Goal: Task Accomplishment & Management: Complete application form

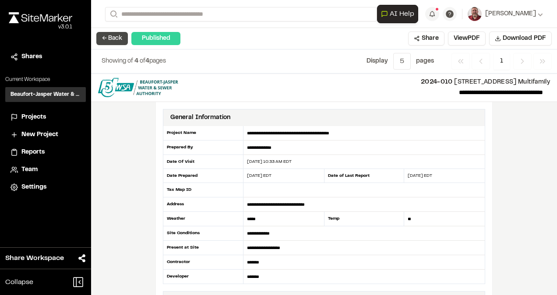
click at [110, 36] on button "← Back" at bounding box center [112, 38] width 32 height 13
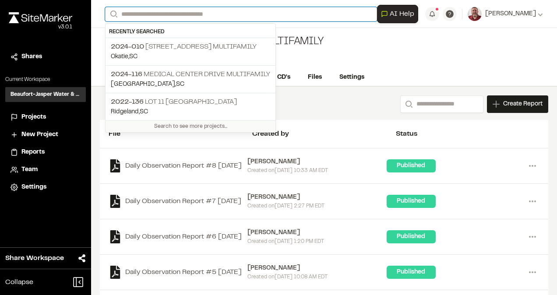
click at [138, 15] on input "Search" at bounding box center [241, 14] width 272 height 14
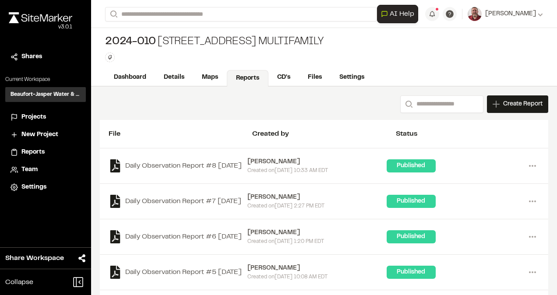
click at [160, 71] on p "2024-[STREET_ADDRESS] Multifamily" at bounding box center [190, 74] width 159 height 11
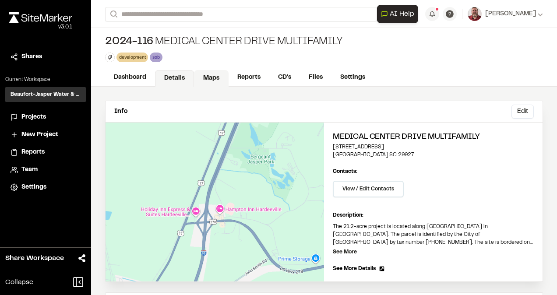
click at [218, 75] on link "Maps" at bounding box center [211, 78] width 35 height 17
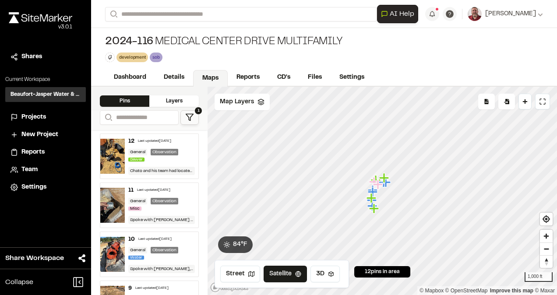
click at [139, 145] on div "12 Last updated [DATE] General Observation Sewer Chato and his team had located…" at bounding box center [162, 156] width 74 height 45
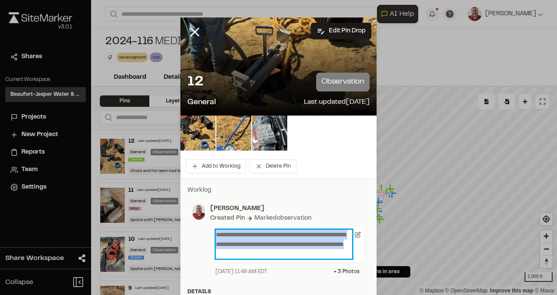
drag, startPoint x: 215, startPoint y: 230, endPoint x: 354, endPoint y: 276, distance: 146.7
click at [354, 276] on div "**********" at bounding box center [279, 240] width 182 height 82
copy p "**********"
paste p
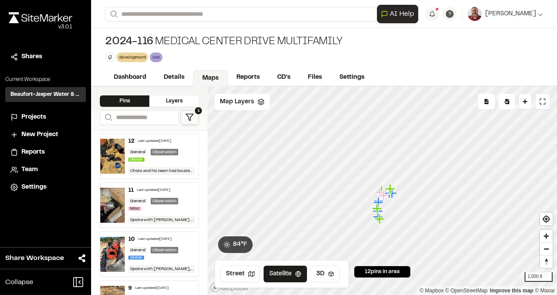
click at [137, 152] on div "General" at bounding box center [137, 152] width 19 height 7
click at [115, 196] on img at bounding box center [112, 205] width 25 height 35
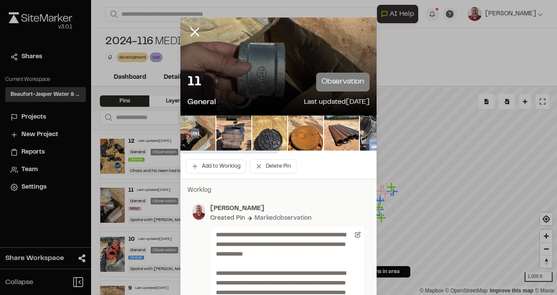
click at [367, 133] on img at bounding box center [377, 133] width 35 height 35
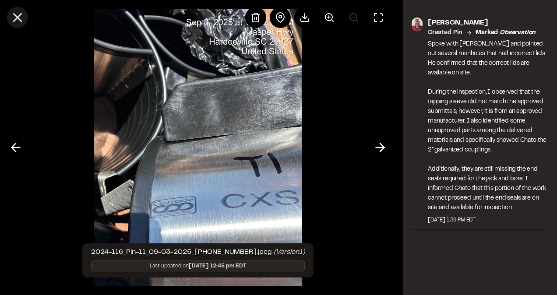
click at [20, 13] on icon at bounding box center [17, 17] width 15 height 15
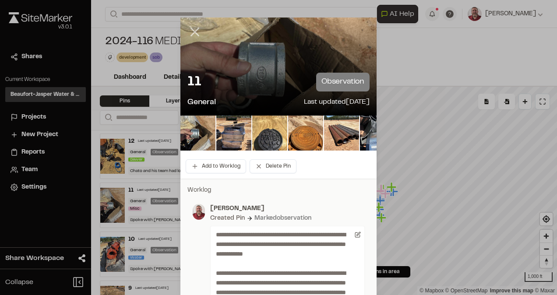
click at [192, 29] on icon at bounding box center [195, 32] width 15 height 15
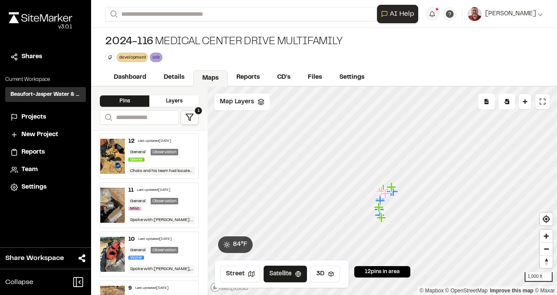
click at [149, 159] on div "General Observation Sewer" at bounding box center [161, 156] width 67 height 14
click at [249, 82] on link "Reports" at bounding box center [249, 78] width 42 height 17
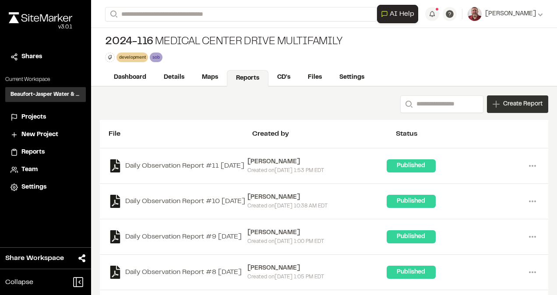
click at [503, 102] on span "Create Report" at bounding box center [522, 104] width 39 height 10
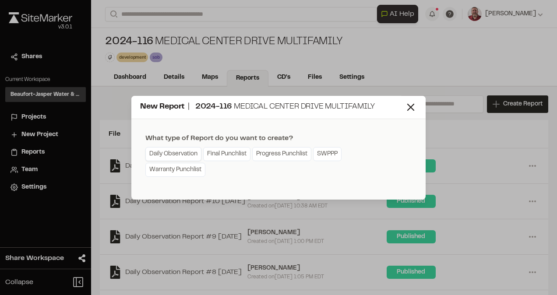
click at [159, 152] on link "Daily Observation" at bounding box center [173, 154] width 56 height 14
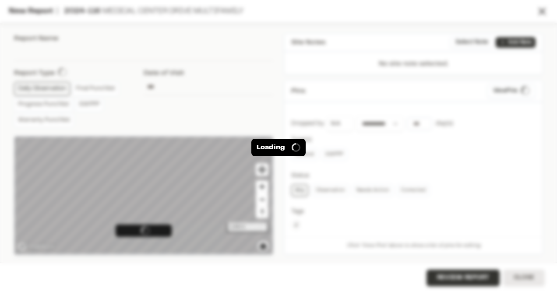
type input "**********"
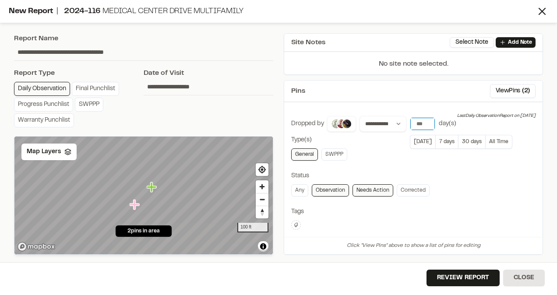
click at [421, 120] on input "number" at bounding box center [423, 124] width 25 height 12
click at [420, 141] on button "[DATE]" at bounding box center [422, 142] width 25 height 14
click at [503, 92] on button "View Pins ( 2 )" at bounding box center [513, 91] width 46 height 14
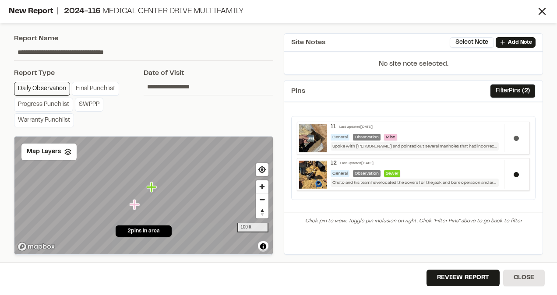
click at [516, 136] on button at bounding box center [516, 138] width 5 height 5
click at [458, 276] on button "Review Report" at bounding box center [463, 278] width 73 height 17
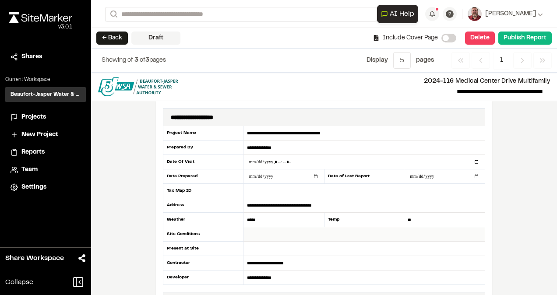
click at [266, 234] on input "text" at bounding box center [364, 234] width 241 height 14
type input "**********"
click at [265, 242] on input "text" at bounding box center [364, 249] width 241 height 14
type input "**********"
click at [525, 35] on button "Publish Report" at bounding box center [525, 38] width 53 height 13
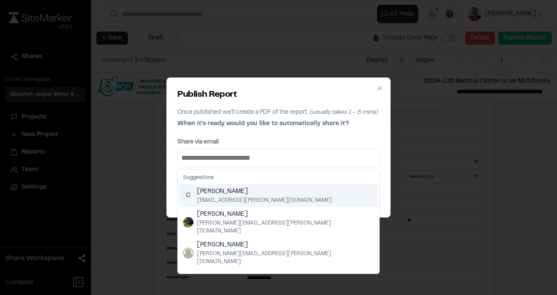
click at [274, 159] on input at bounding box center [279, 158] width 198 height 14
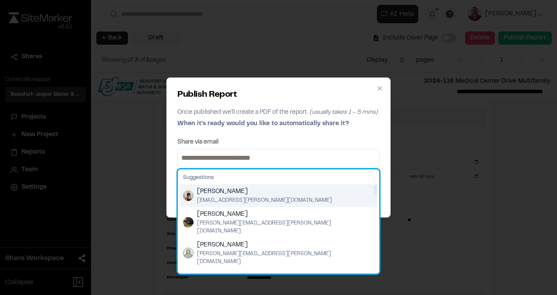
click at [184, 198] on img "Suggestions" at bounding box center [188, 196] width 11 height 11
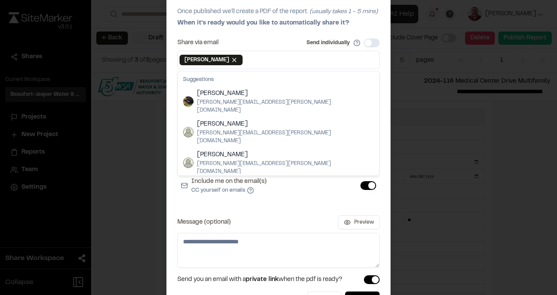
click at [367, 184] on button "Include me on the email(s) CC yourself on emails" at bounding box center [369, 185] width 16 height 9
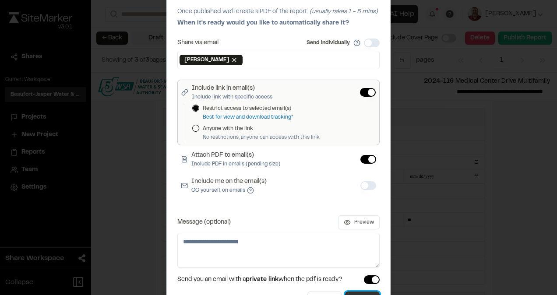
click at [352, 292] on button "Publish" at bounding box center [362, 300] width 35 height 16
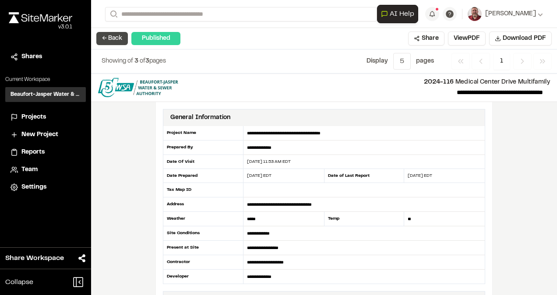
click at [117, 39] on button "← Back" at bounding box center [112, 38] width 32 height 13
